Goal: Information Seeking & Learning: Learn about a topic

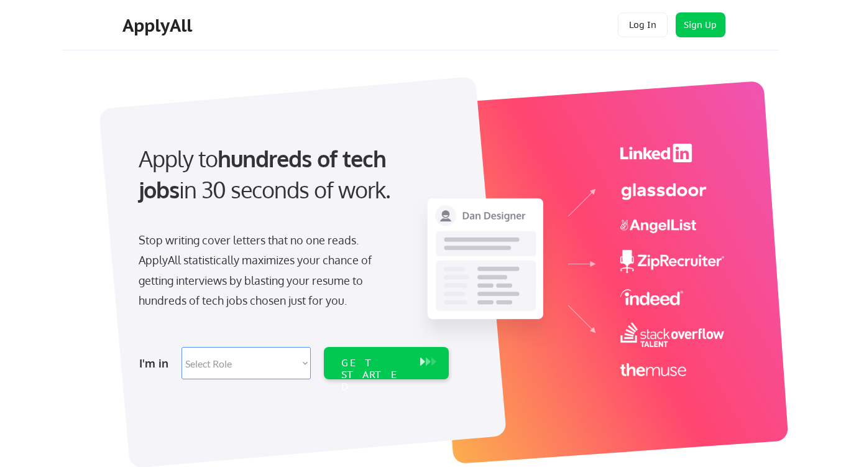
click at [306, 374] on select "Select Role Software Engineering Product Management Customer Success Sales UI/U…" at bounding box center [245, 363] width 129 height 32
click at [294, 78] on div at bounding box center [424, 261] width 621 height 381
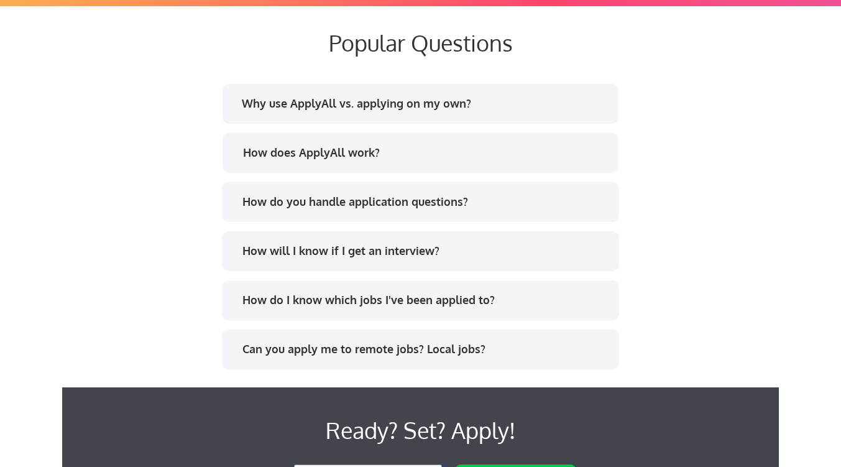
scroll to position [2364, 0]
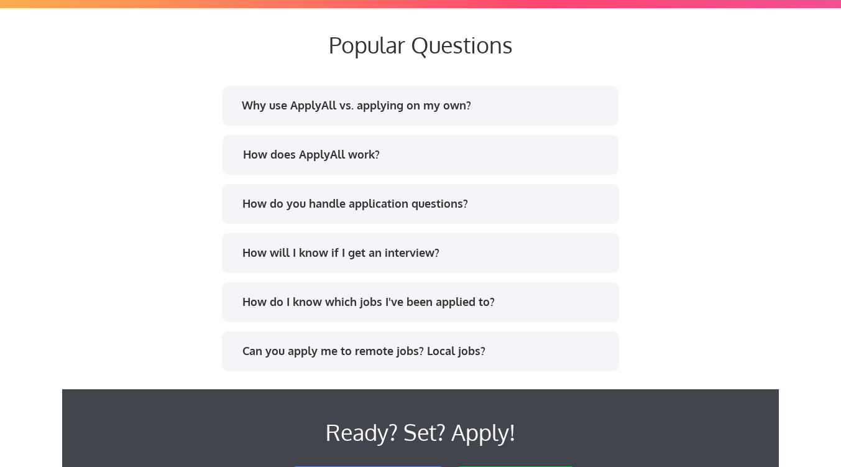
click at [404, 139] on div "How does ApplyAll work?" at bounding box center [420, 155] width 396 height 40
click at [346, 169] on div "How does ApplyAll work?" at bounding box center [420, 155] width 396 height 40
click at [349, 162] on div "How does ApplyAll work?" at bounding box center [425, 155] width 365 height 16
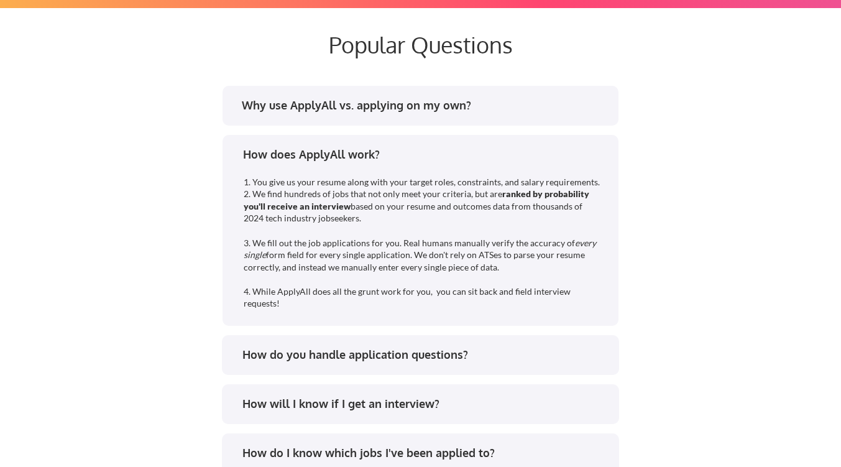
click at [367, 127] on div "Why use ApplyAll vs. applying on my own? How does ApplyAll work? 1. You give us…" at bounding box center [420, 327] width 621 height 489
click at [367, 115] on div "Why use ApplyAll vs. applying on my own?" at bounding box center [419, 108] width 375 height 20
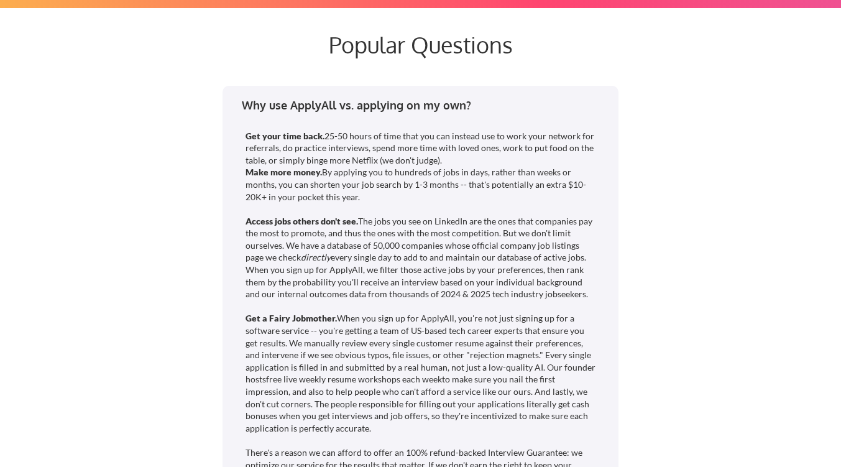
click at [367, 115] on div "Why use ApplyAll vs. applying on my own?" at bounding box center [419, 108] width 375 height 20
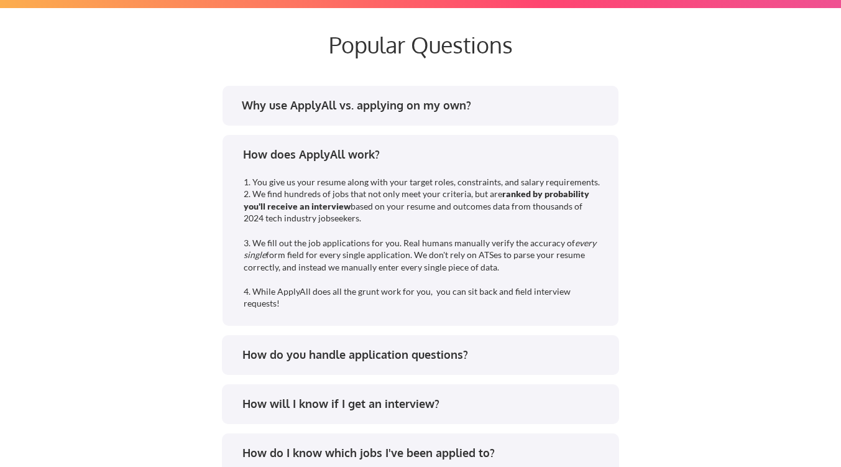
click at [339, 354] on div "How do you handle application questions?" at bounding box center [424, 355] width 365 height 16
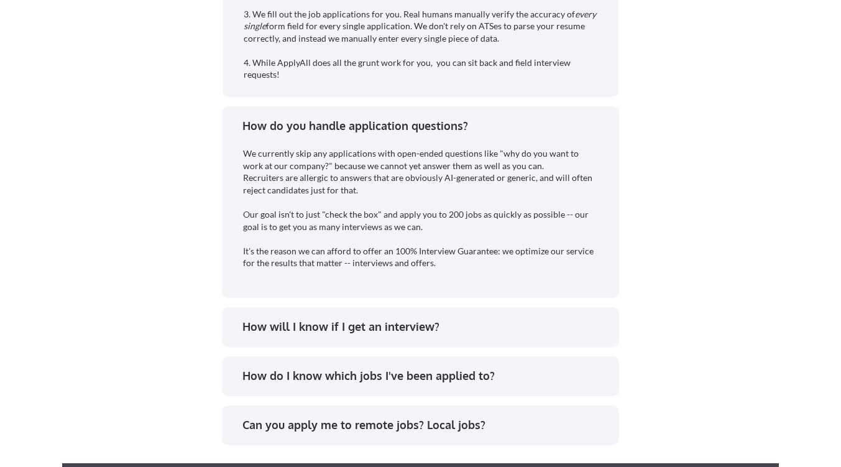
scroll to position [2609, 0]
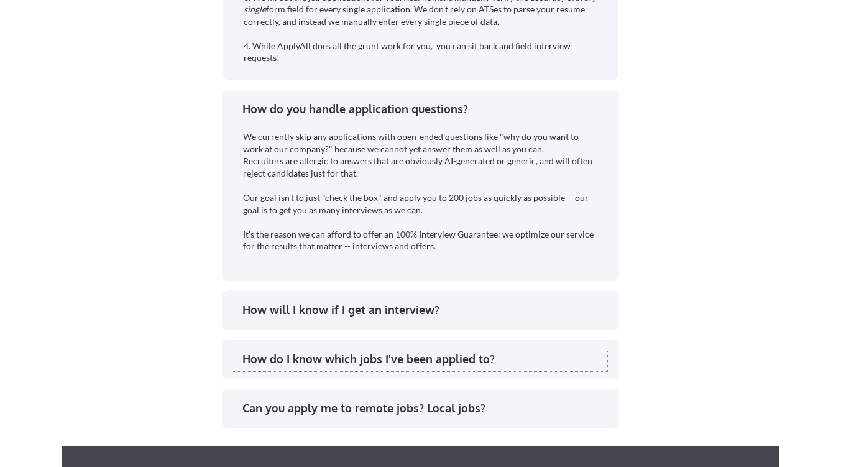
click at [414, 362] on div "How do I know which jobs I've been applied to?" at bounding box center [424, 359] width 365 height 16
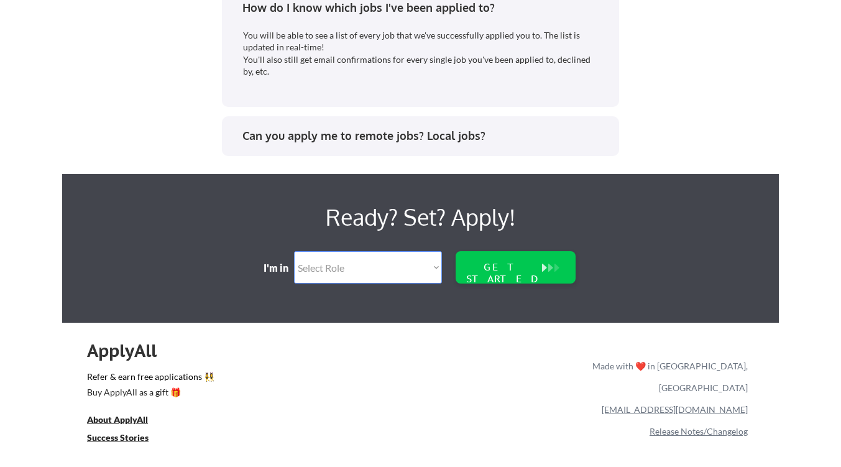
scroll to position [2970, 0]
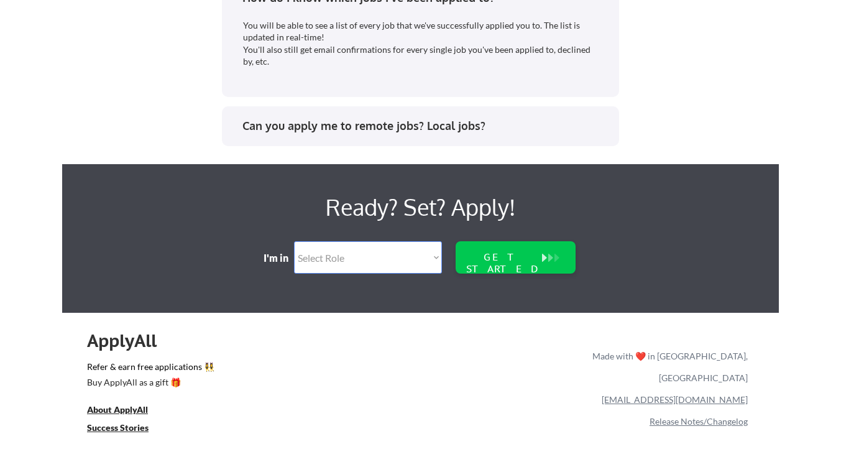
click at [419, 127] on div "Can you apply me to remote jobs? Local jobs?" at bounding box center [424, 126] width 365 height 16
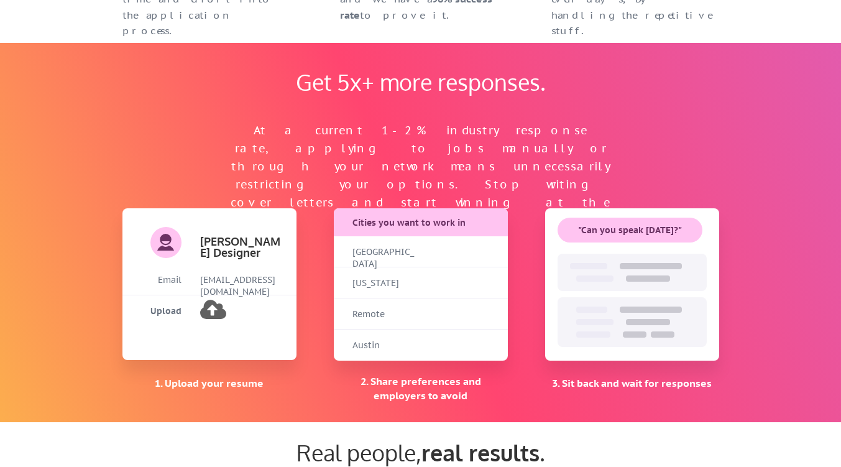
scroll to position [0, 0]
